Goal: Information Seeking & Learning: Learn about a topic

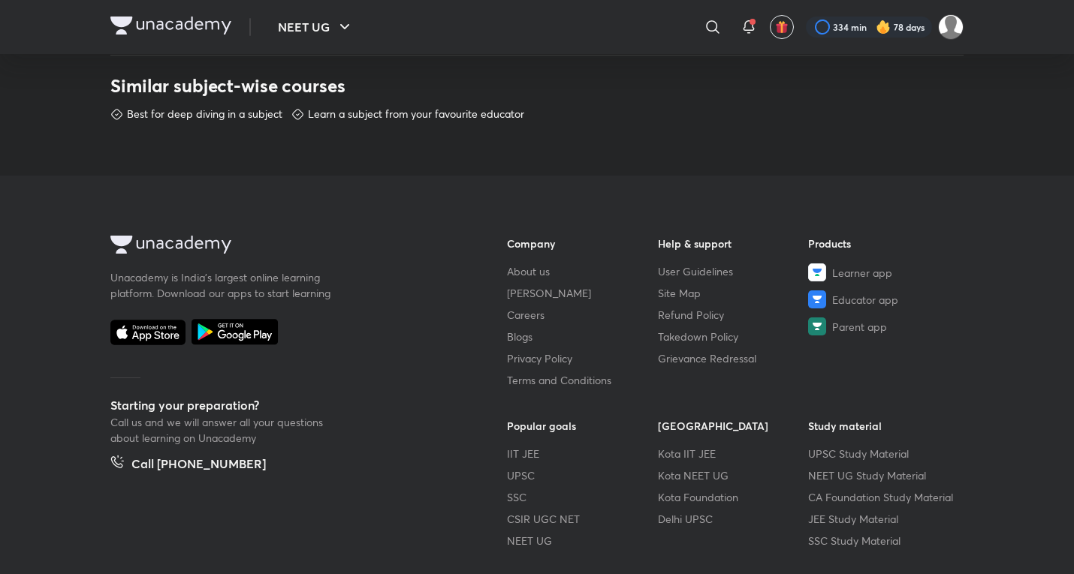
scroll to position [852, 0]
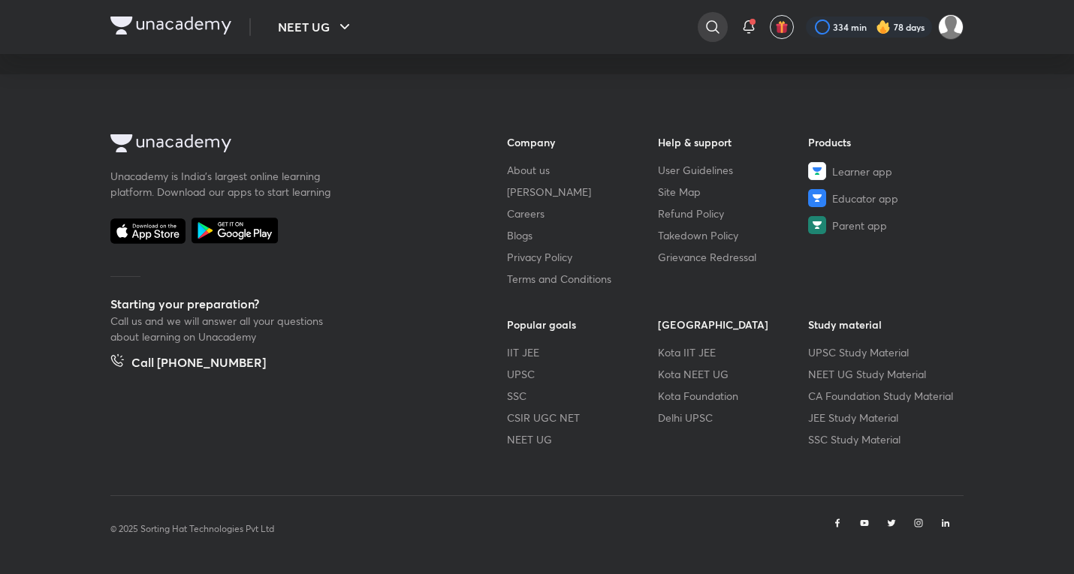
click at [713, 32] on icon at bounding box center [713, 27] width 18 height 18
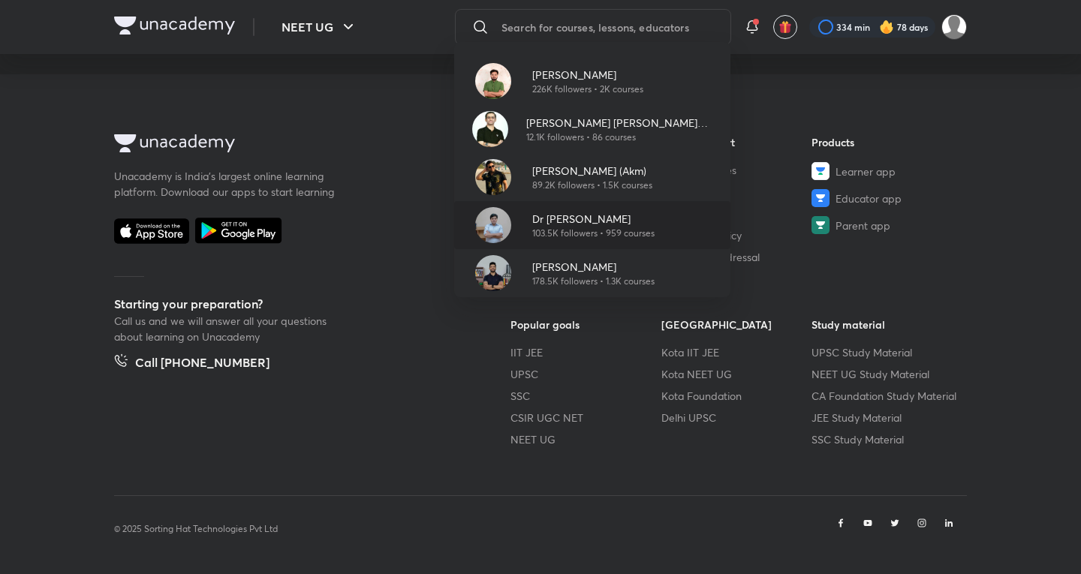
click at [567, 233] on p "103.5K followers • 959 courses" at bounding box center [593, 234] width 122 height 14
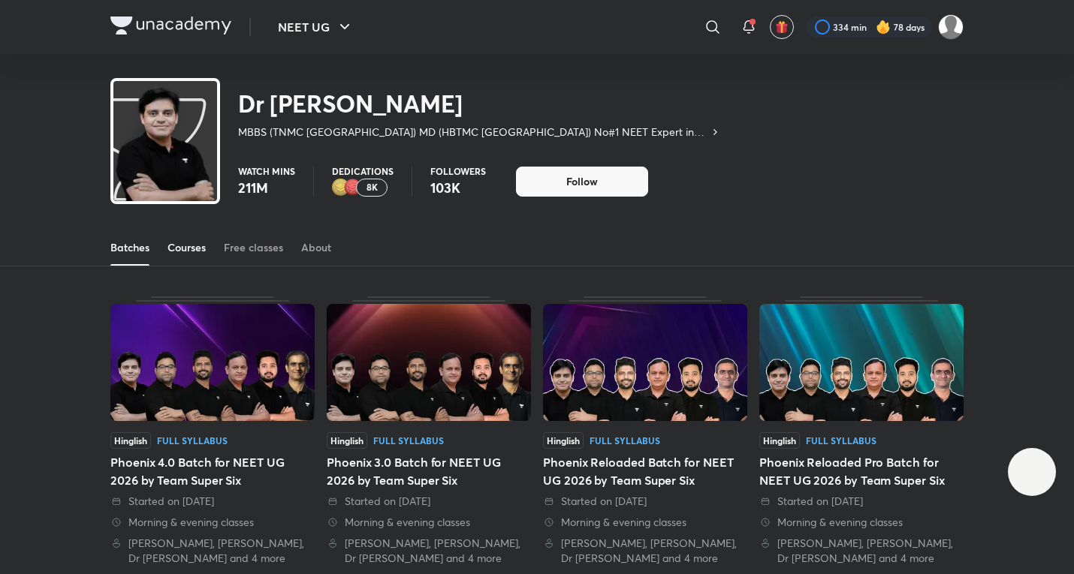
click at [206, 240] on link "Courses" at bounding box center [186, 248] width 38 height 36
click at [203, 248] on div "Courses" at bounding box center [186, 247] width 38 height 15
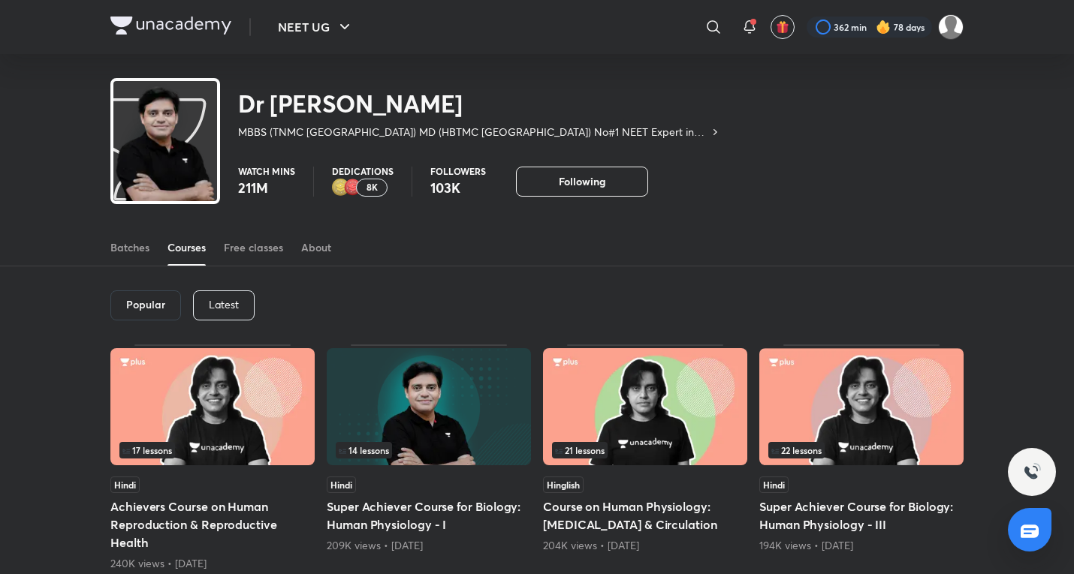
click at [214, 295] on div "Latest" at bounding box center [224, 306] width 62 height 30
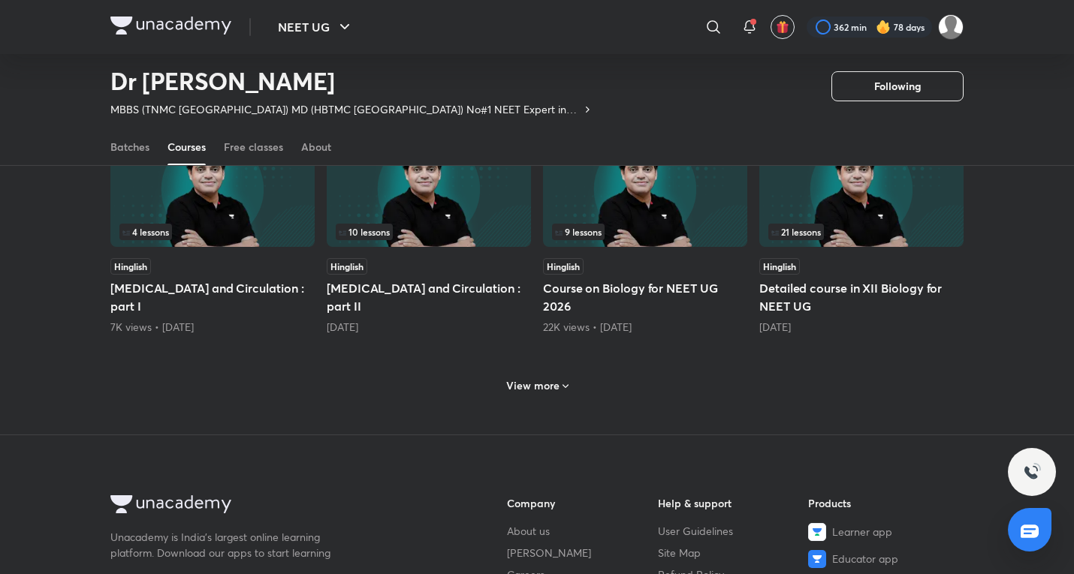
scroll to position [512, 0]
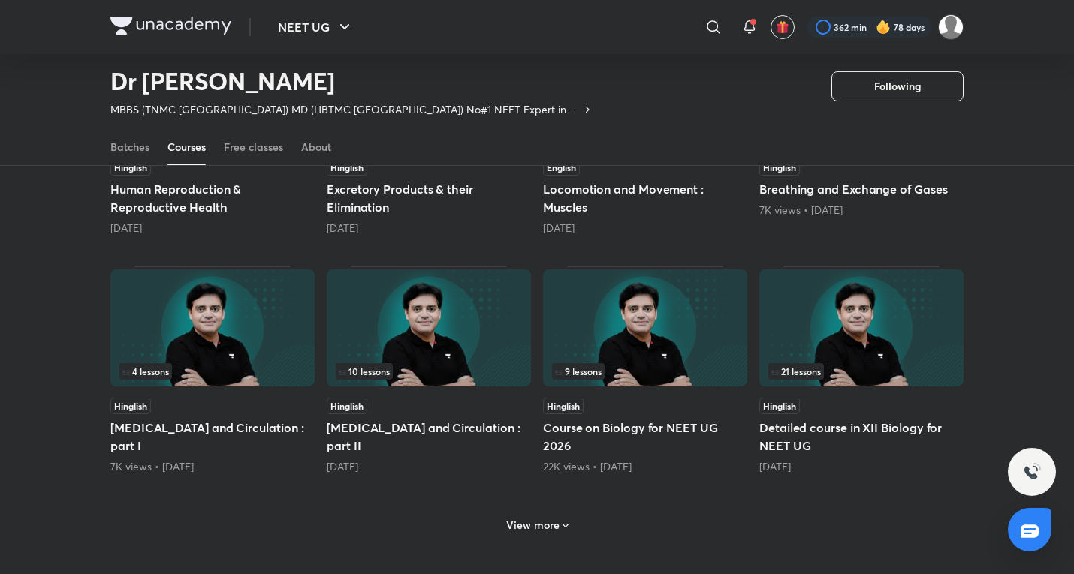
click at [547, 529] on h6 "View more" at bounding box center [532, 525] width 53 height 15
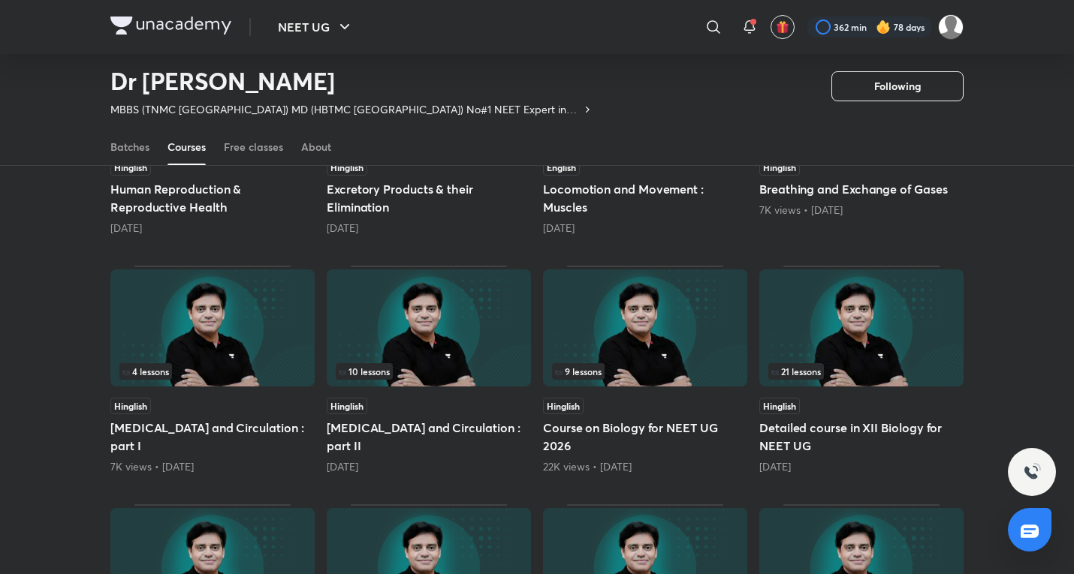
click at [508, 423] on h5 "Body Fluids and Circulation : part II" at bounding box center [429, 437] width 204 height 36
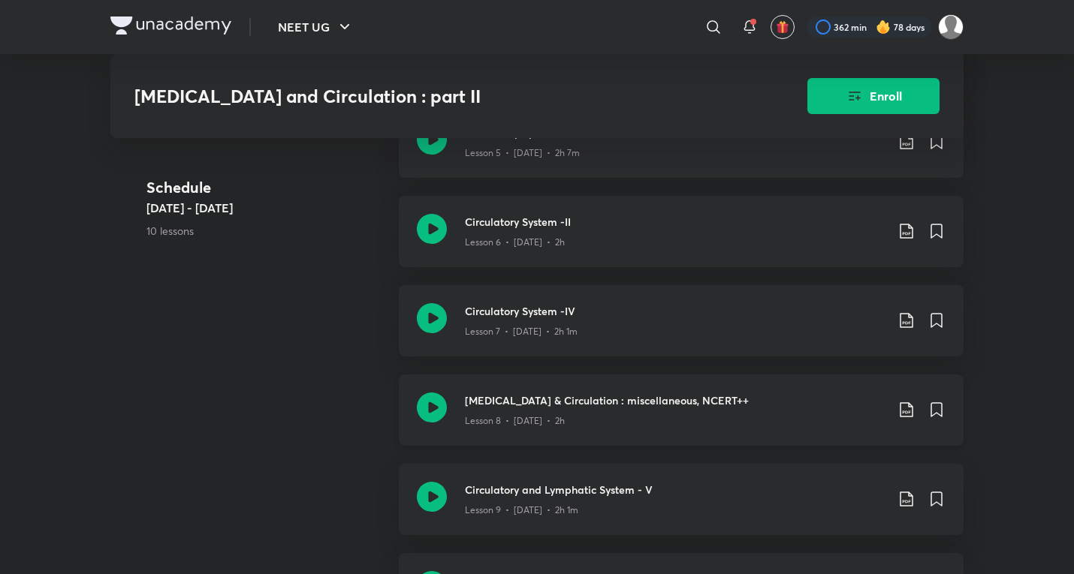
scroll to position [1011, 0]
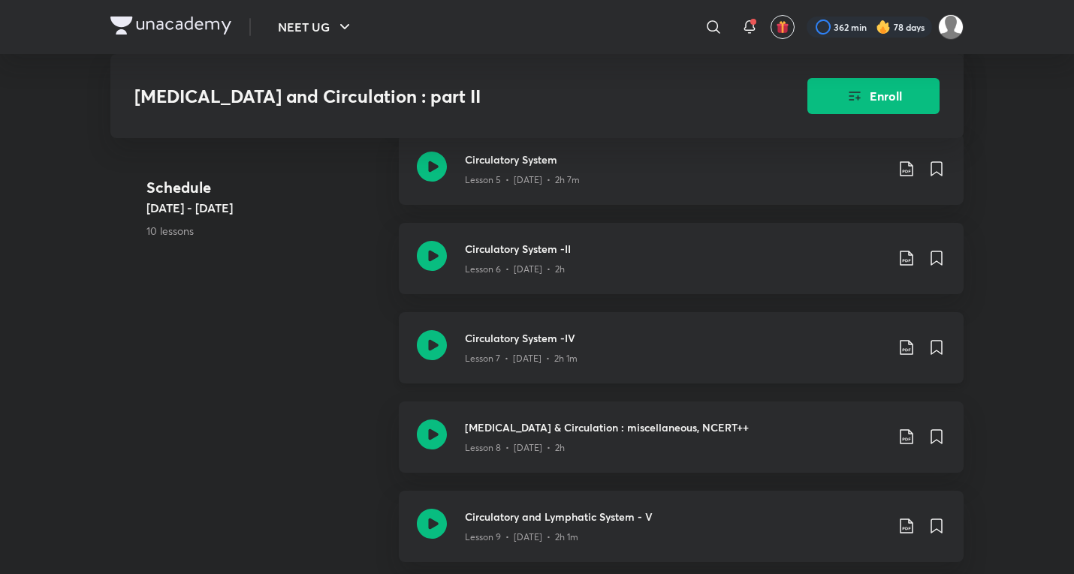
click at [575, 356] on div "Lesson 7 • Jun 10 • 2h 1m" at bounding box center [675, 356] width 420 height 20
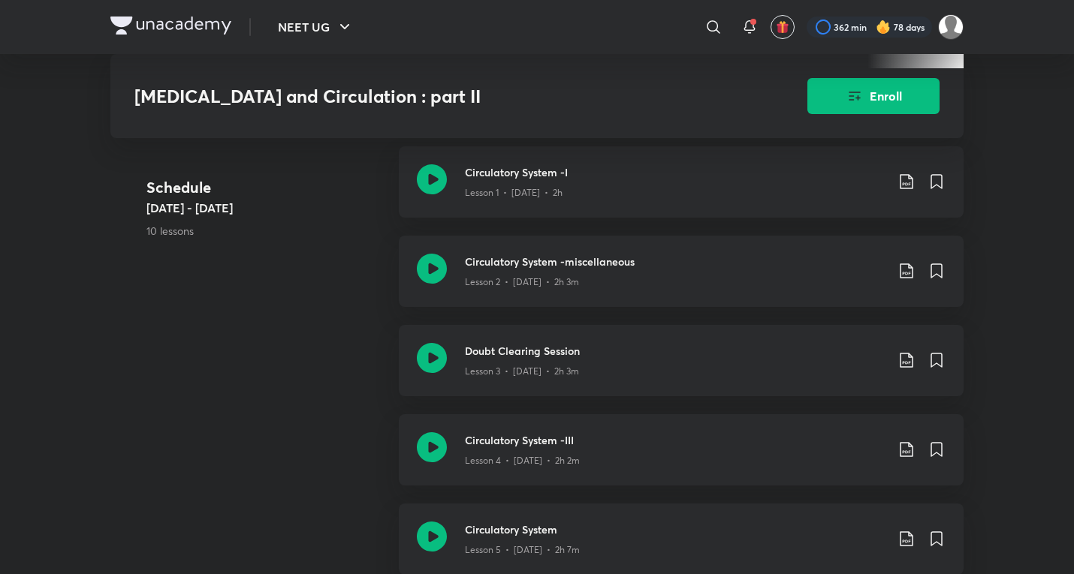
scroll to position [1001, 0]
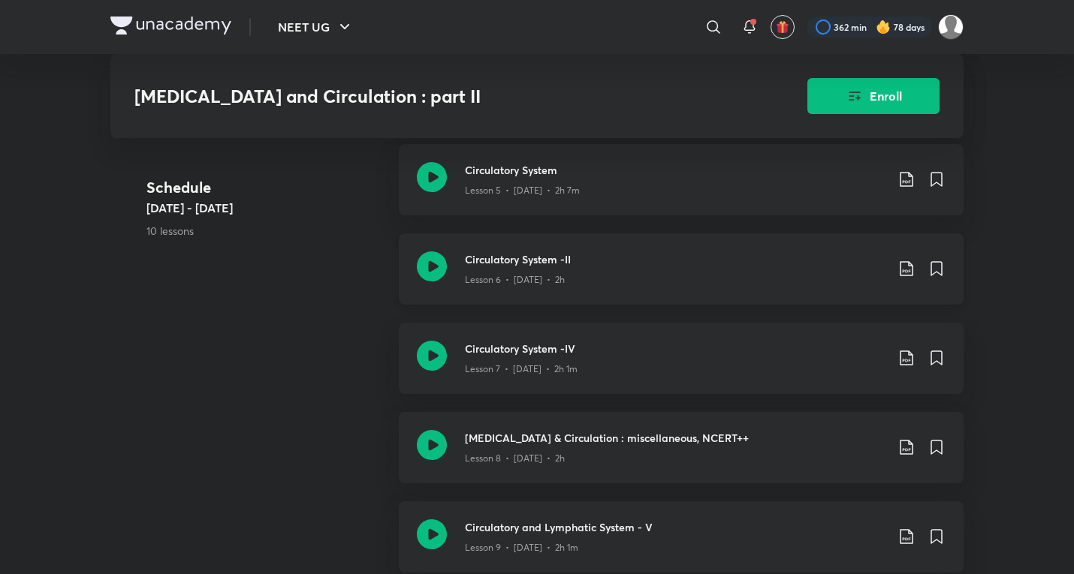
click at [558, 300] on div "Circulatory System -II Lesson 6 • Jun 8 • 2h" at bounding box center [681, 269] width 565 height 71
click at [535, 212] on div "Circulatory System Lesson 5 • Jun 7 • 2h 7m" at bounding box center [681, 179] width 565 height 71
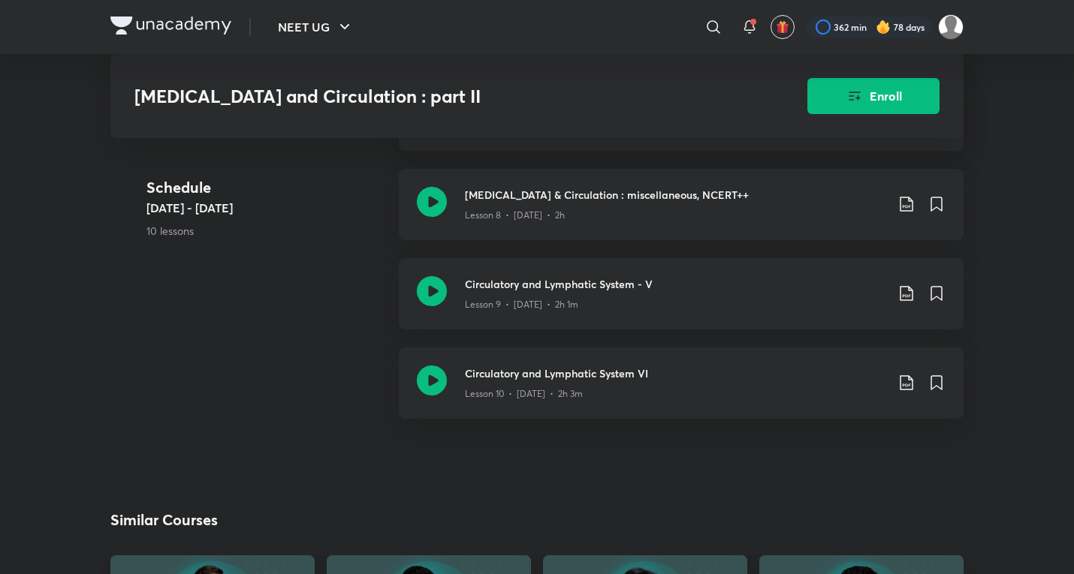
scroll to position [1252, 0]
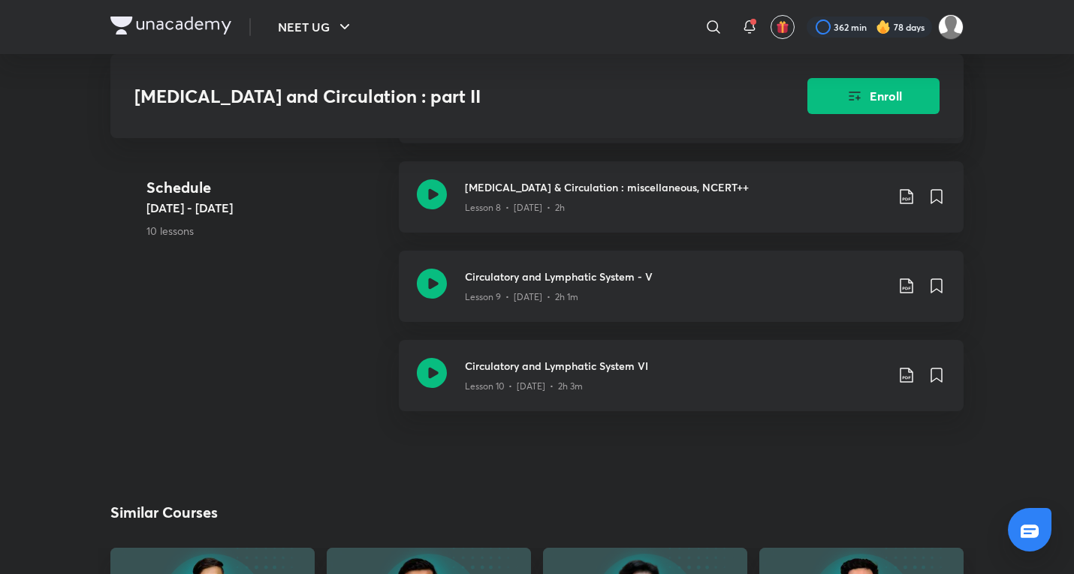
scroll to position [1001, 0]
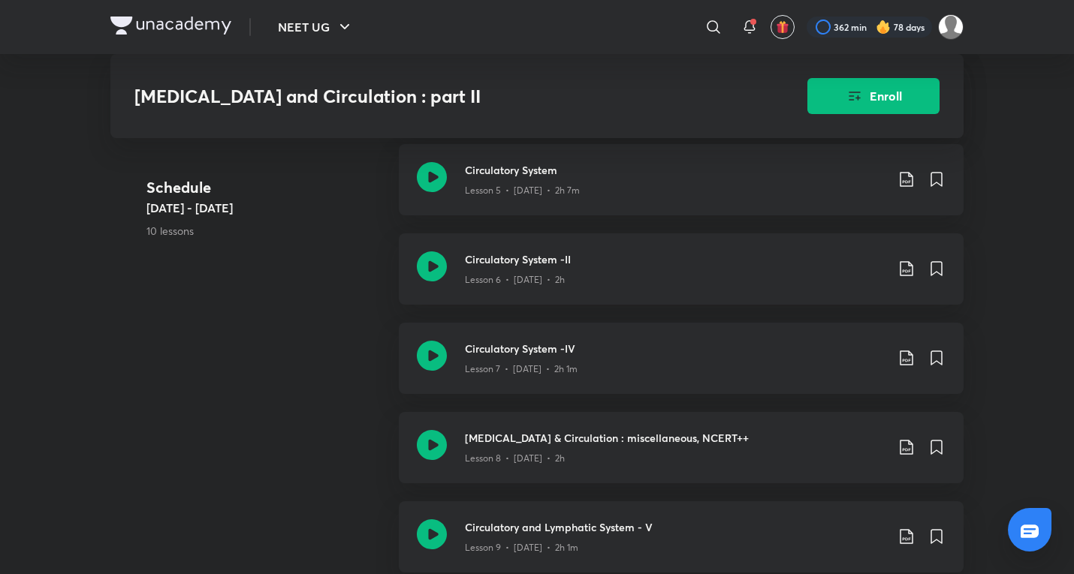
scroll to position [512, 0]
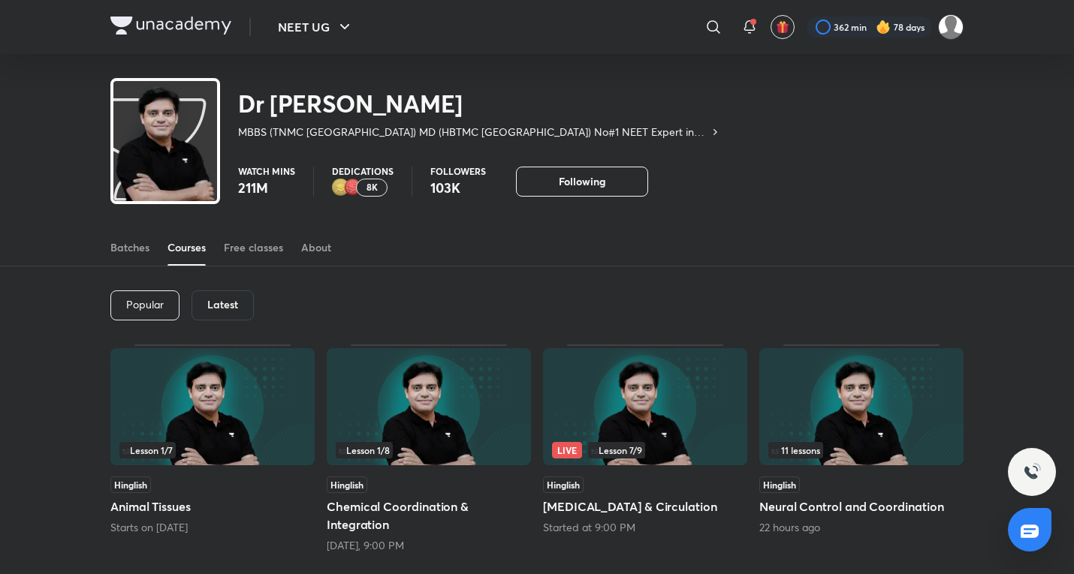
click at [607, 420] on img at bounding box center [645, 406] width 204 height 117
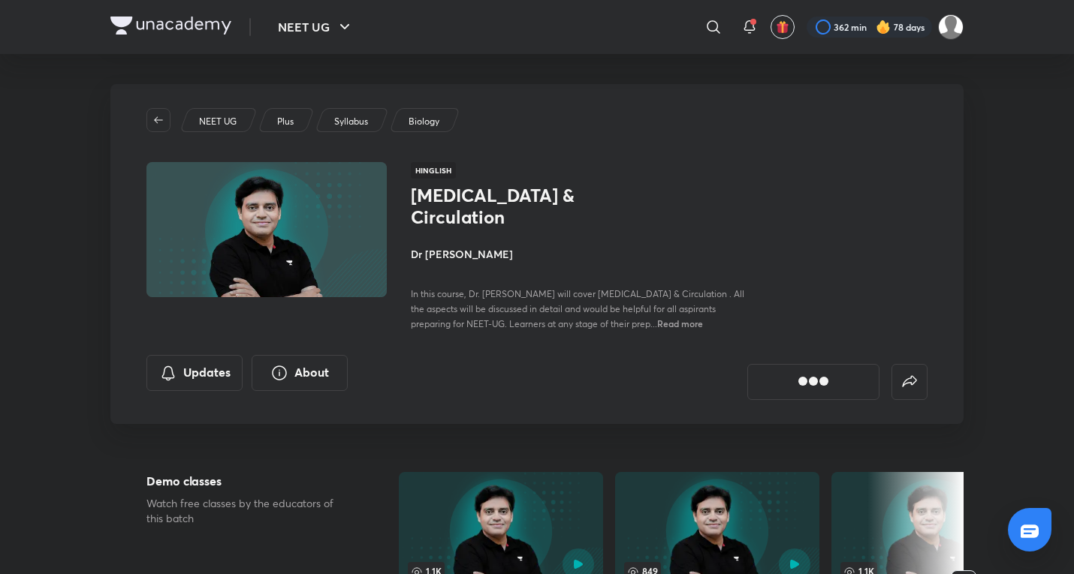
scroll to position [1001, 0]
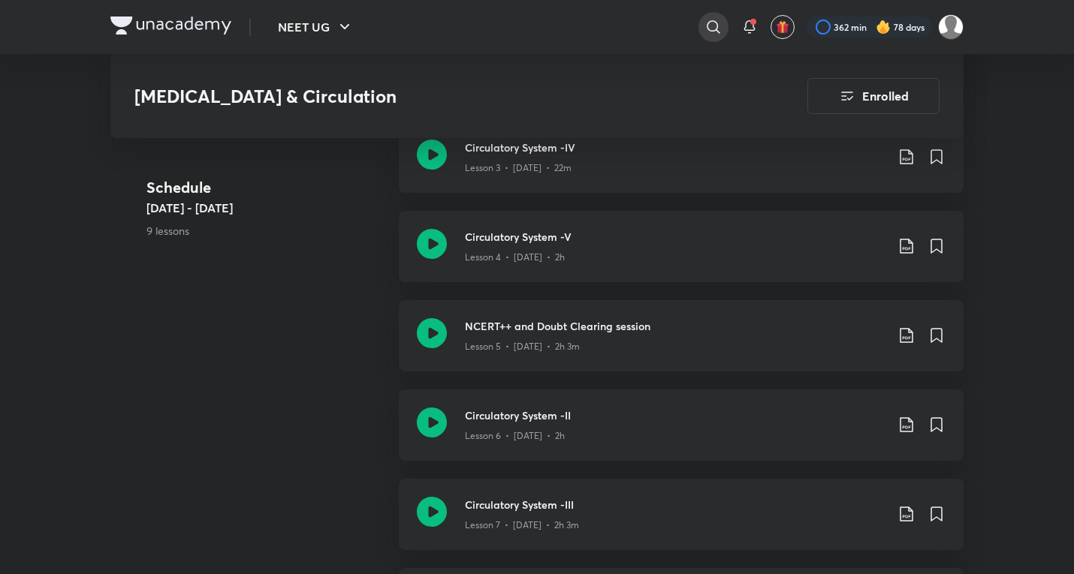
click at [699, 26] on div at bounding box center [713, 27] width 30 height 30
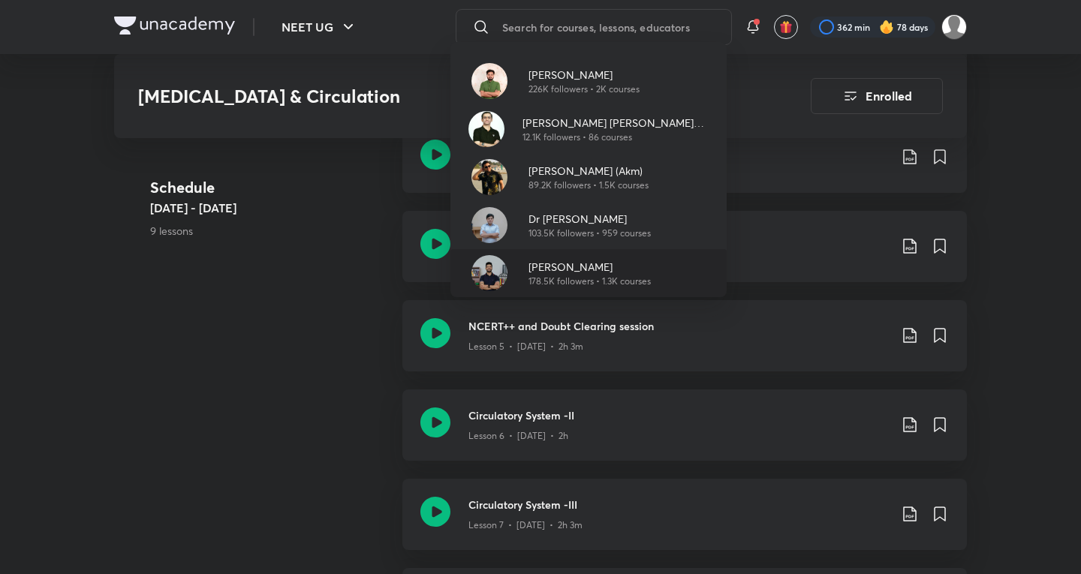
click at [593, 261] on p "[PERSON_NAME]" at bounding box center [590, 267] width 122 height 16
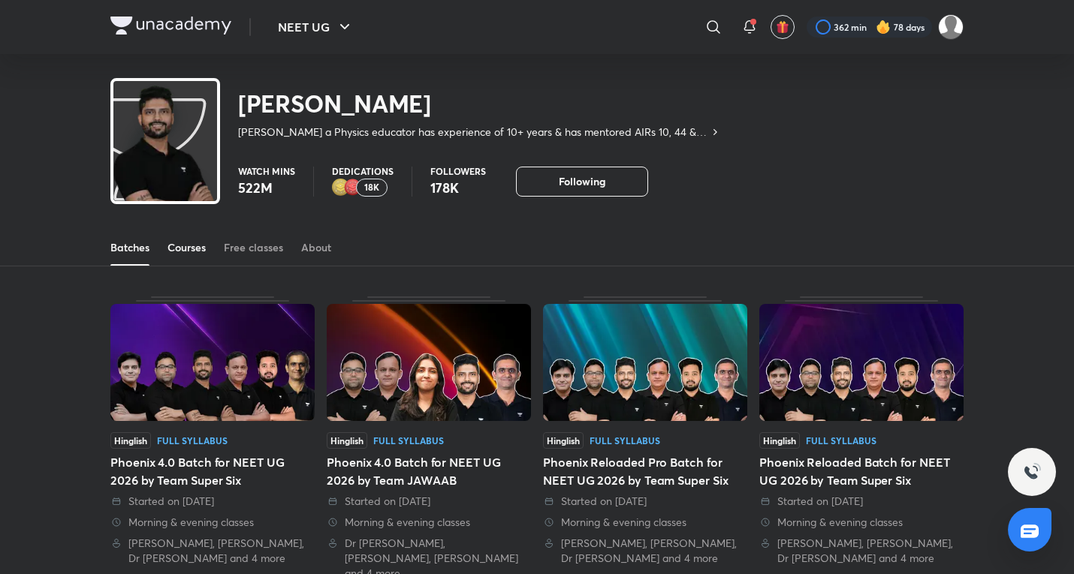
click at [194, 232] on link "Courses" at bounding box center [186, 248] width 38 height 36
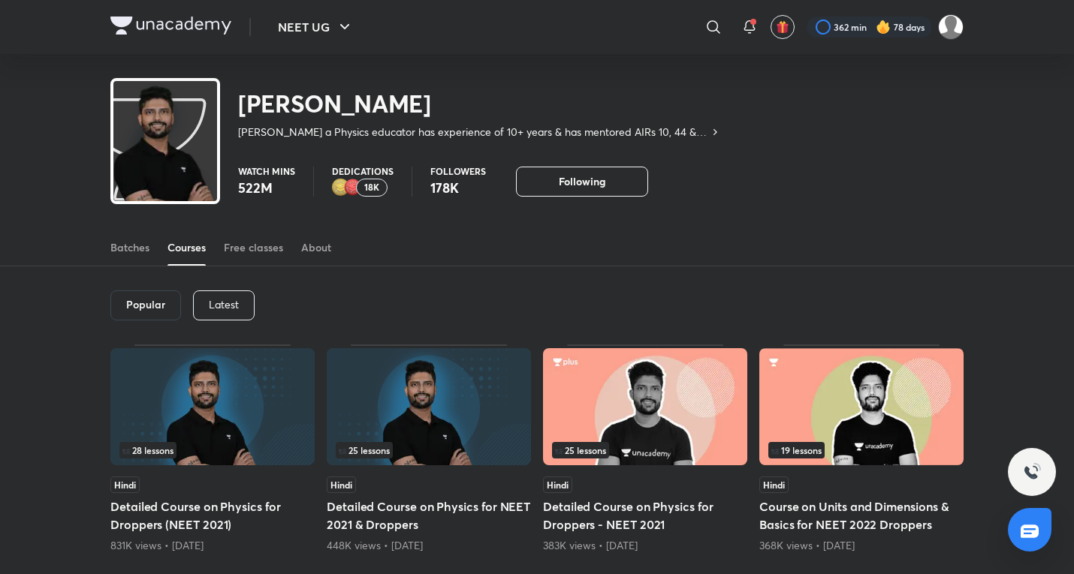
click at [265, 316] on div "Popular Latest" at bounding box center [536, 306] width 853 height 78
click at [250, 311] on div "Latest" at bounding box center [224, 306] width 62 height 30
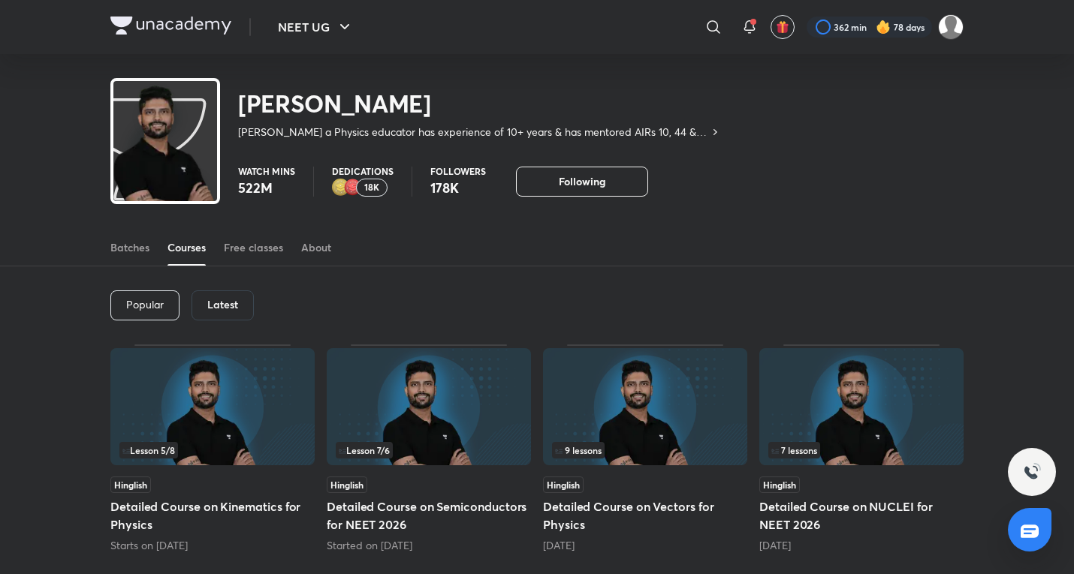
click at [510, 475] on div "Lesson 7 / 6 Hinglish Detailed Course on Semiconductors for NEET 2026 Started o…" at bounding box center [429, 449] width 204 height 209
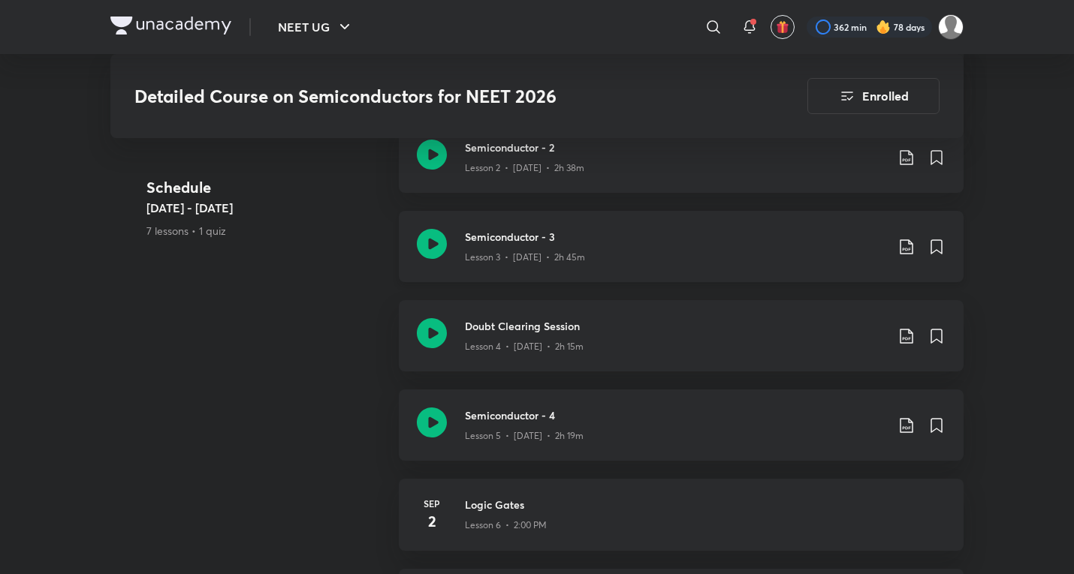
scroll to position [906, 0]
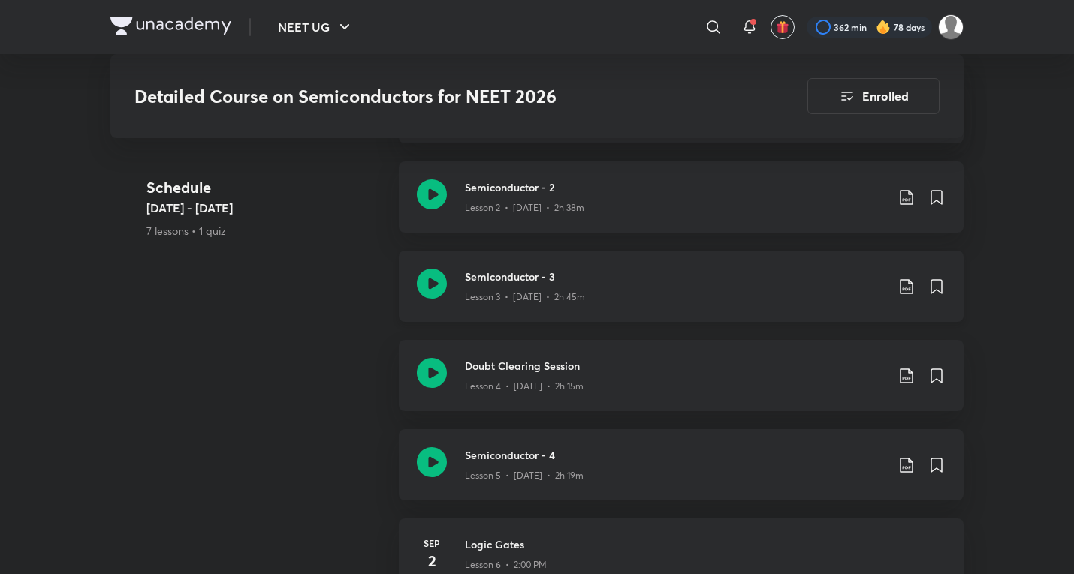
click at [541, 291] on p "Lesson 3 • Aug 21 • 2h 45m" at bounding box center [525, 298] width 120 height 14
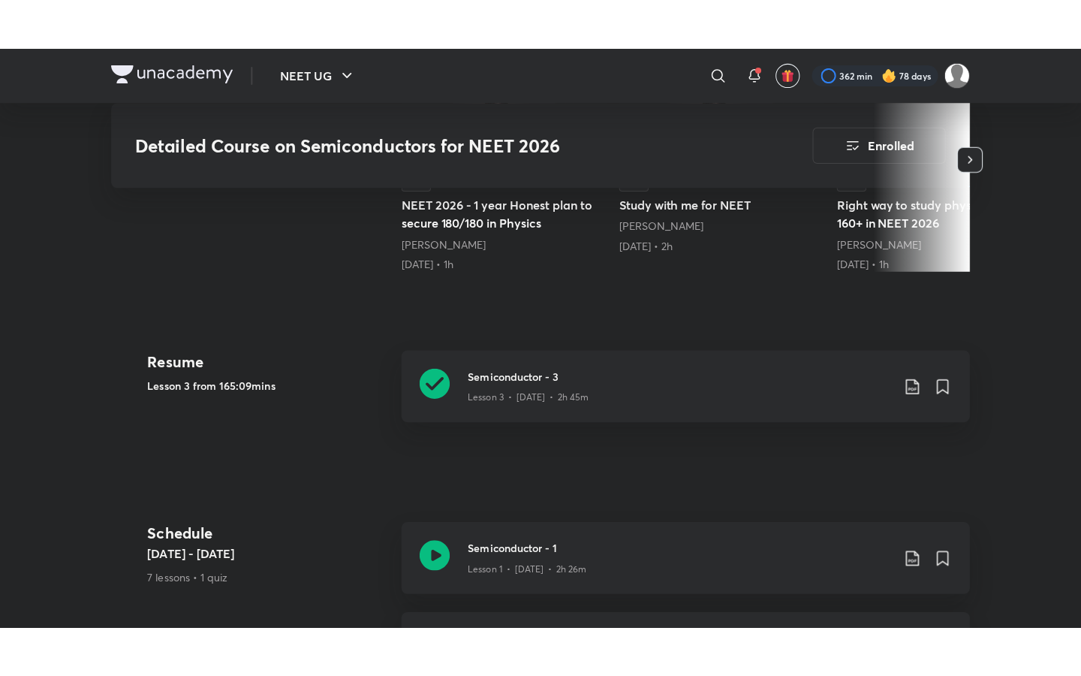
scroll to position [751, 0]
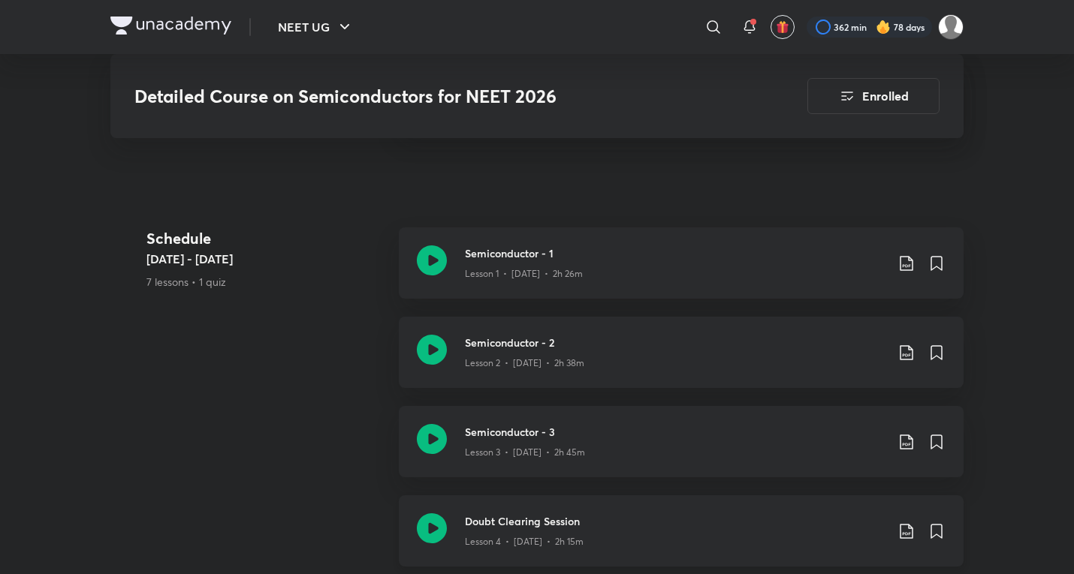
click at [526, 535] on p "Lesson 4 • Aug 23 • 2h 15m" at bounding box center [524, 542] width 119 height 14
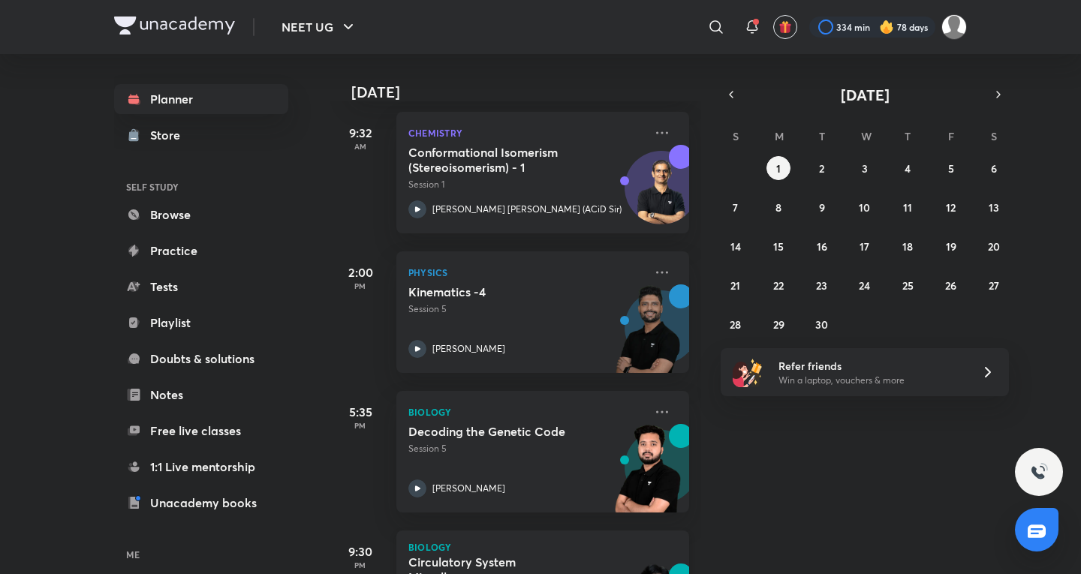
scroll to position [317, 0]
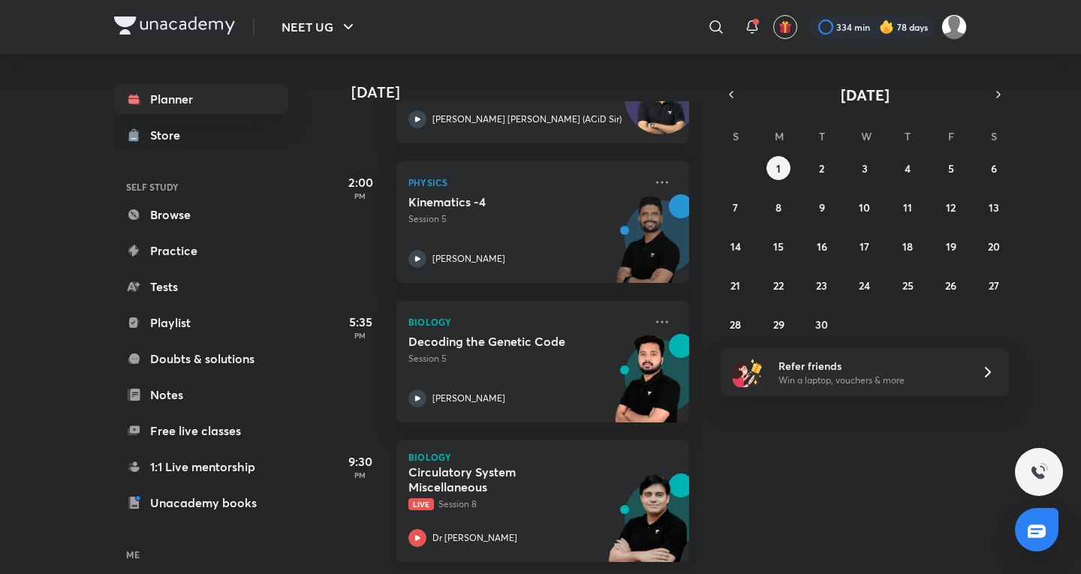
click at [466, 484] on div "Circulatory System Miscellaneous Live Session 8" at bounding box center [526, 488] width 236 height 47
